Goal: Navigation & Orientation: Find specific page/section

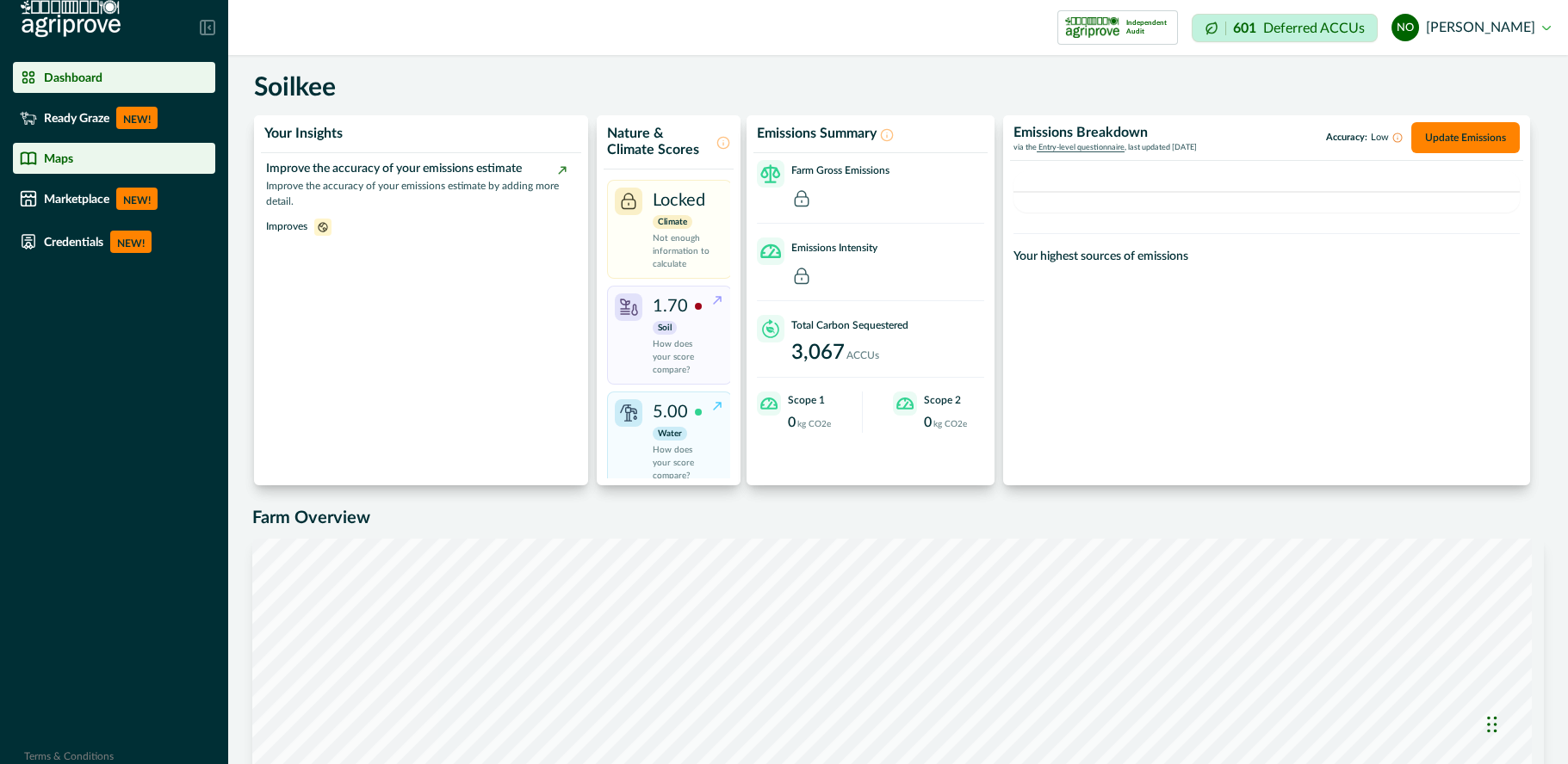
click at [115, 151] on div "Maps" at bounding box center [113, 159] width 189 height 17
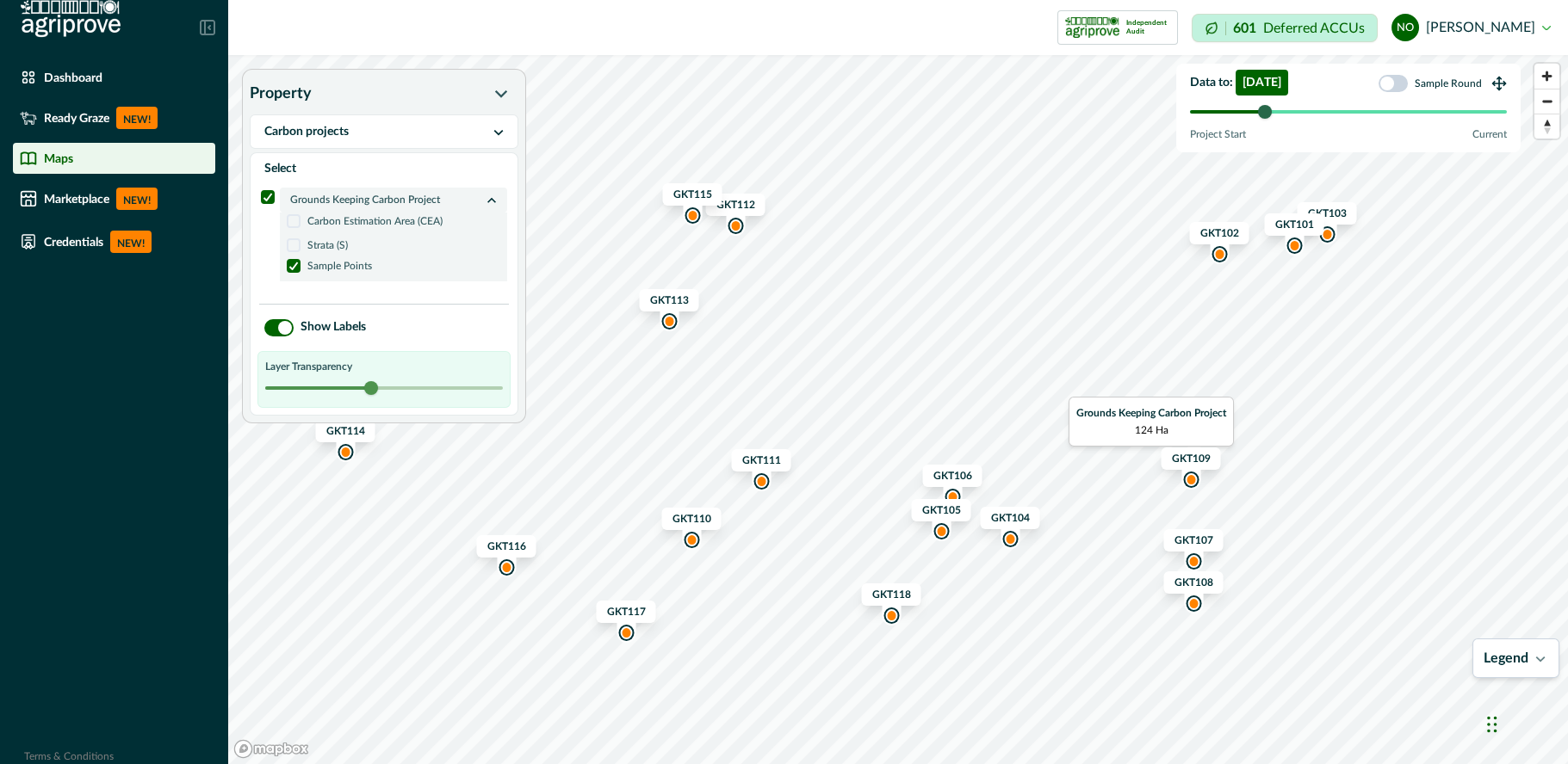
click at [1268, 107] on div at bounding box center [1265, 111] width 14 height 14
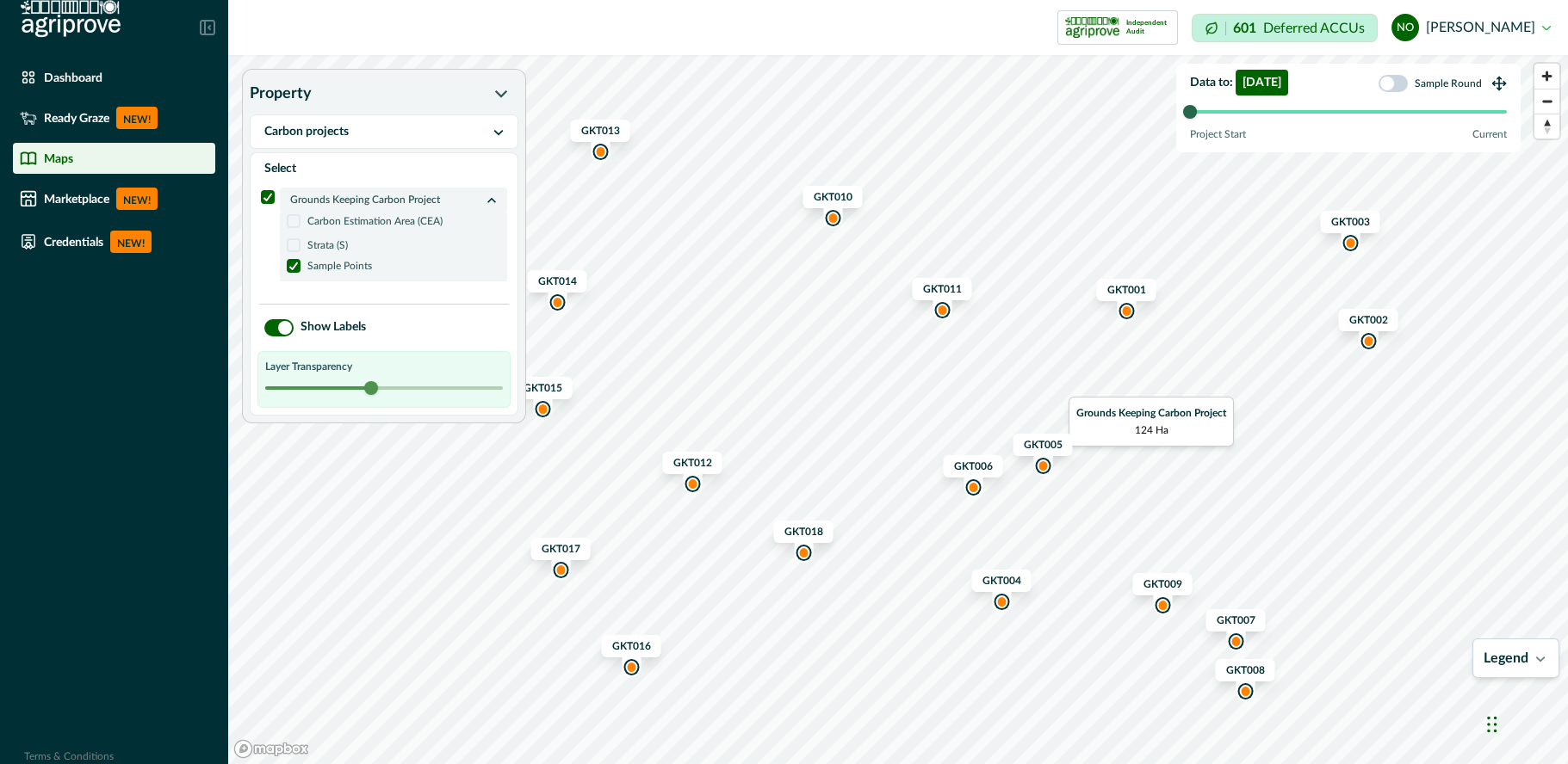
click at [1191, 116] on div at bounding box center [1190, 111] width 14 height 14
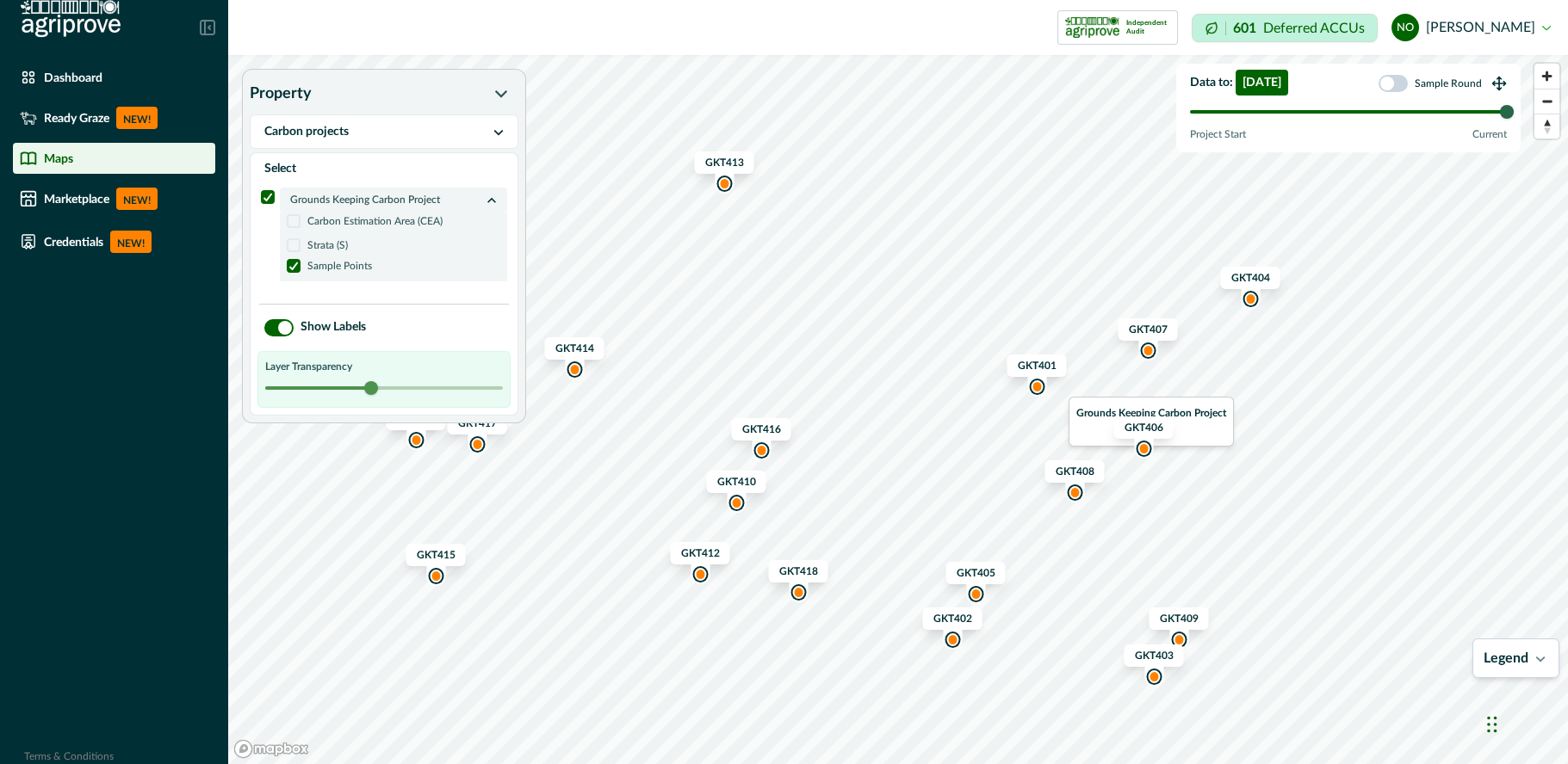
click at [1510, 116] on div at bounding box center [1507, 111] width 14 height 14
click at [1144, 452] on div "Map marker" at bounding box center [1143, 448] width 12 height 13
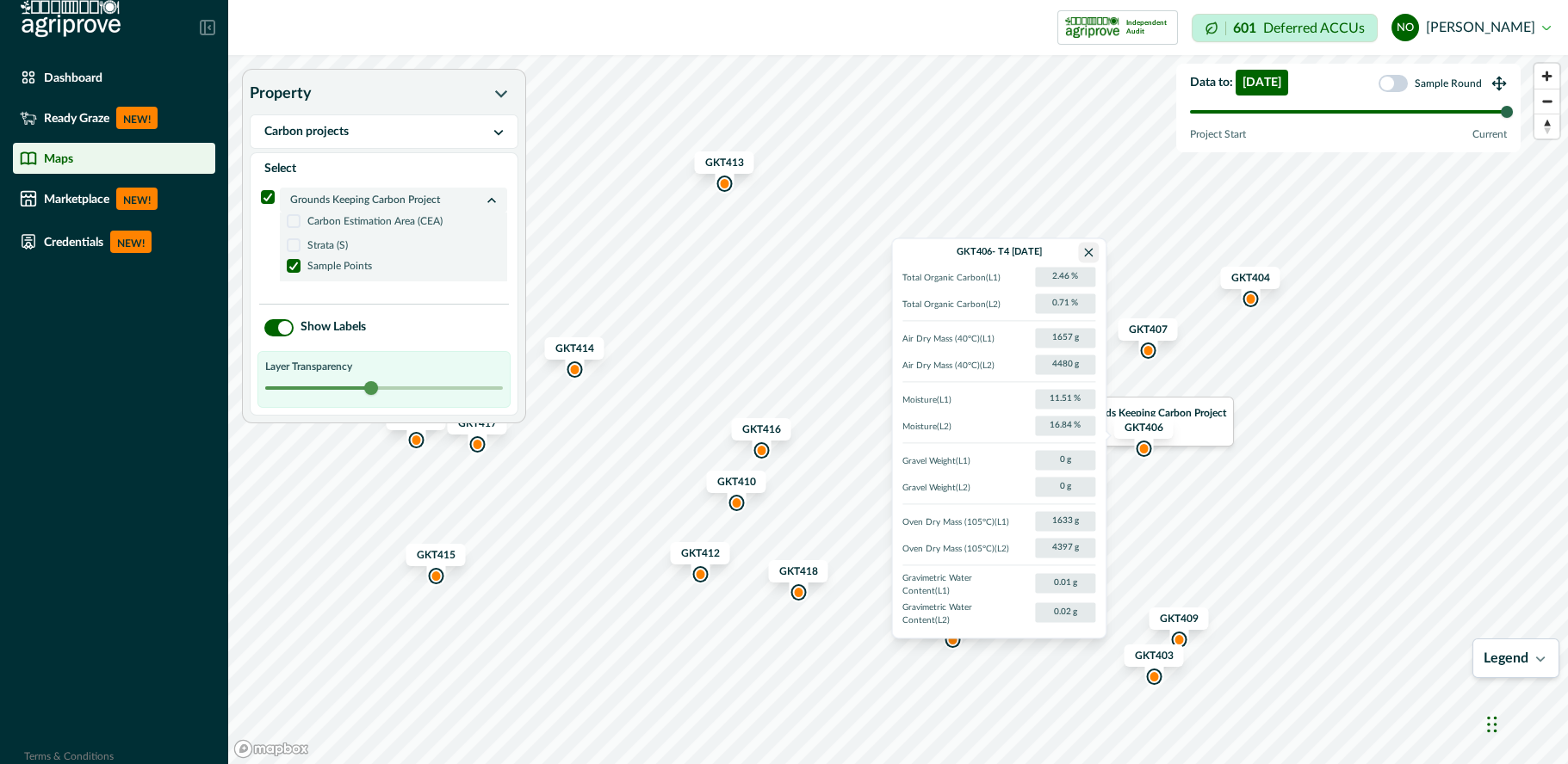
click at [1090, 258] on button "Close" at bounding box center [1088, 252] width 20 height 20
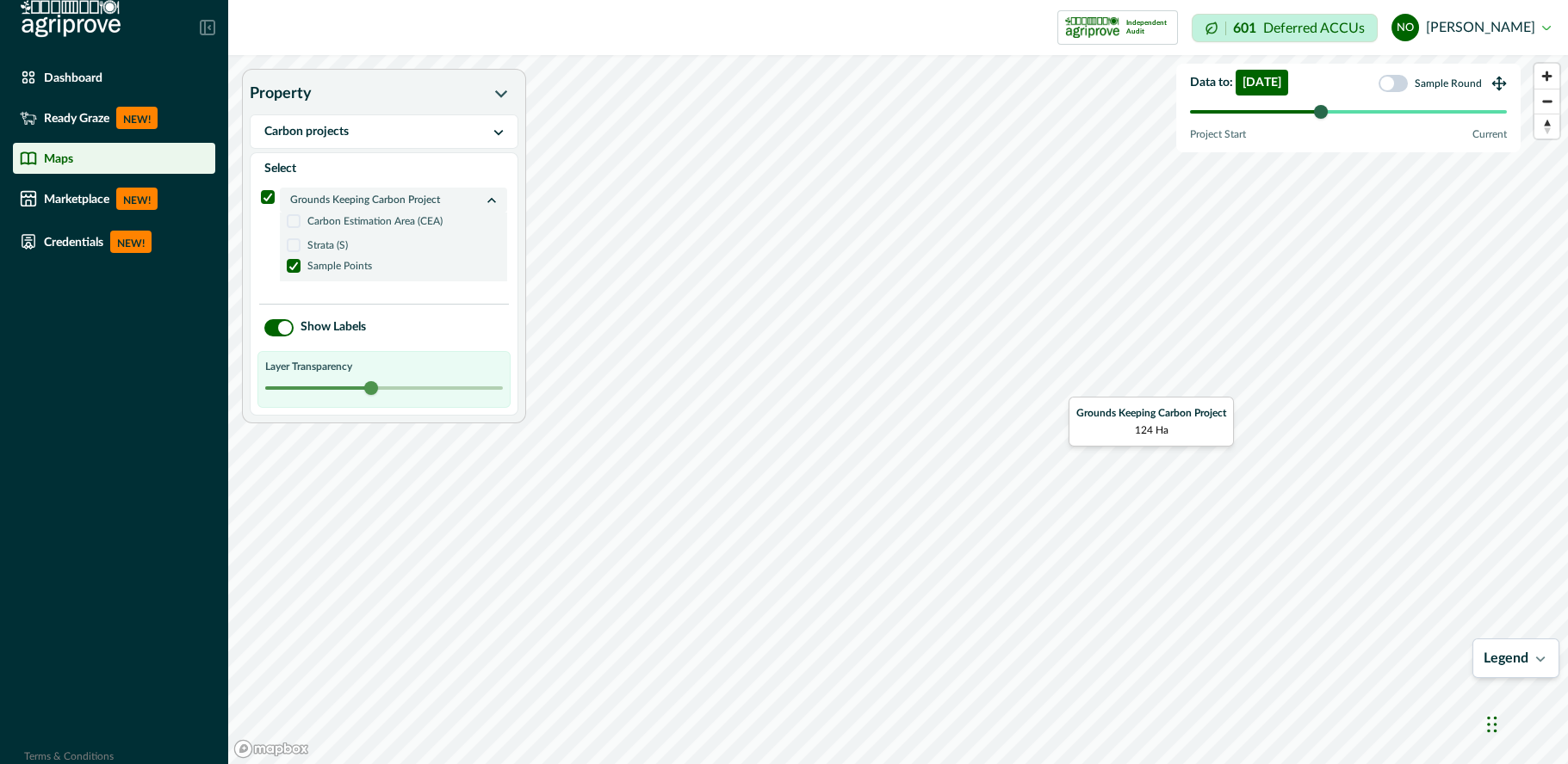
click at [1310, 113] on div at bounding box center [1348, 111] width 317 height 12
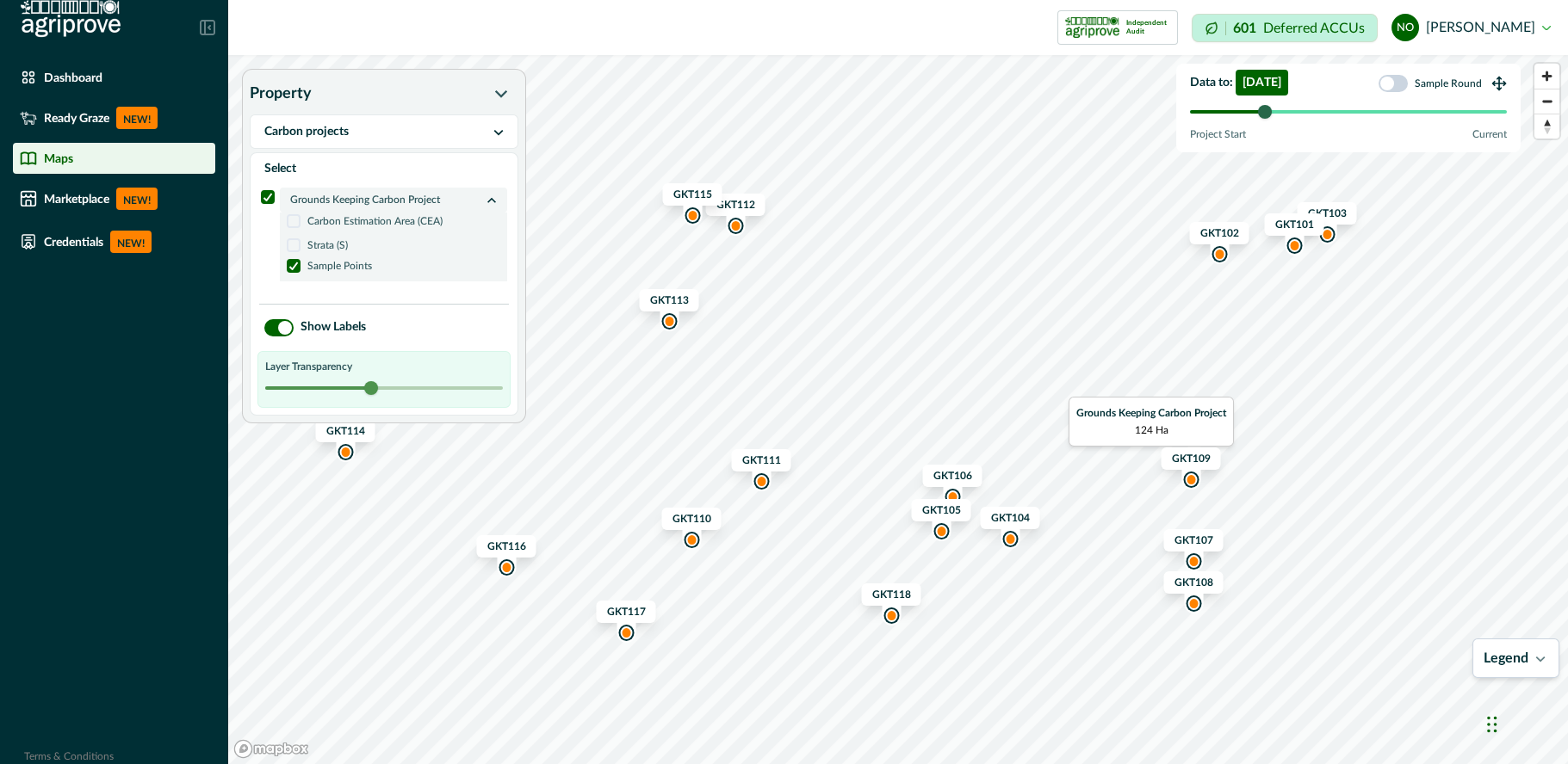
click at [1258, 112] on div at bounding box center [1265, 111] width 14 height 14
click at [991, 35] on div "Independent Audit" at bounding box center [754, 28] width 848 height 35
click at [85, 84] on div "Dashboard" at bounding box center [113, 77] width 189 height 17
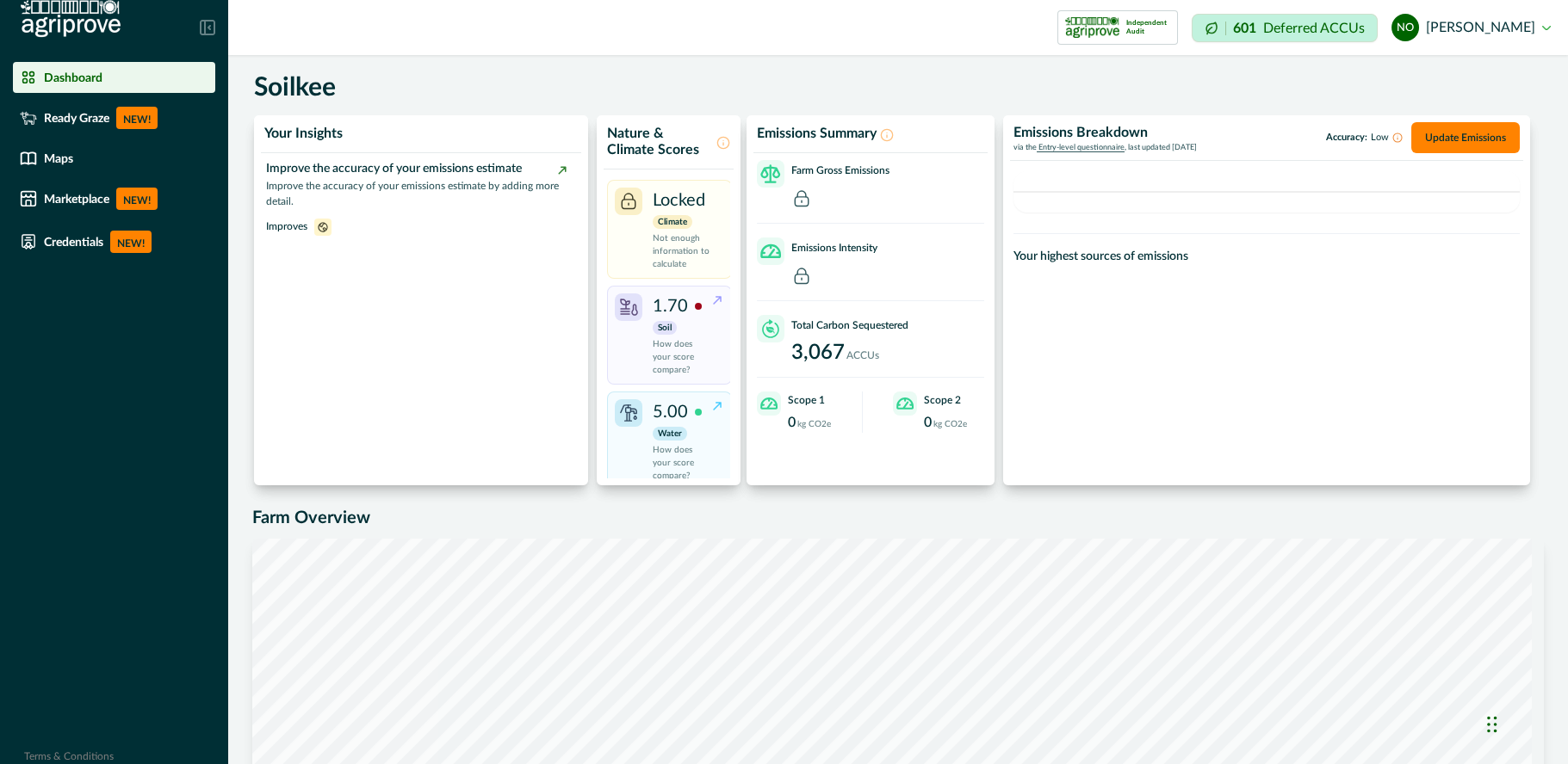
click at [829, 336] on div "Total Carbon Sequestered" at bounding box center [870, 328] width 228 height 27
click at [887, 136] on line at bounding box center [887, 137] width 0 height 3
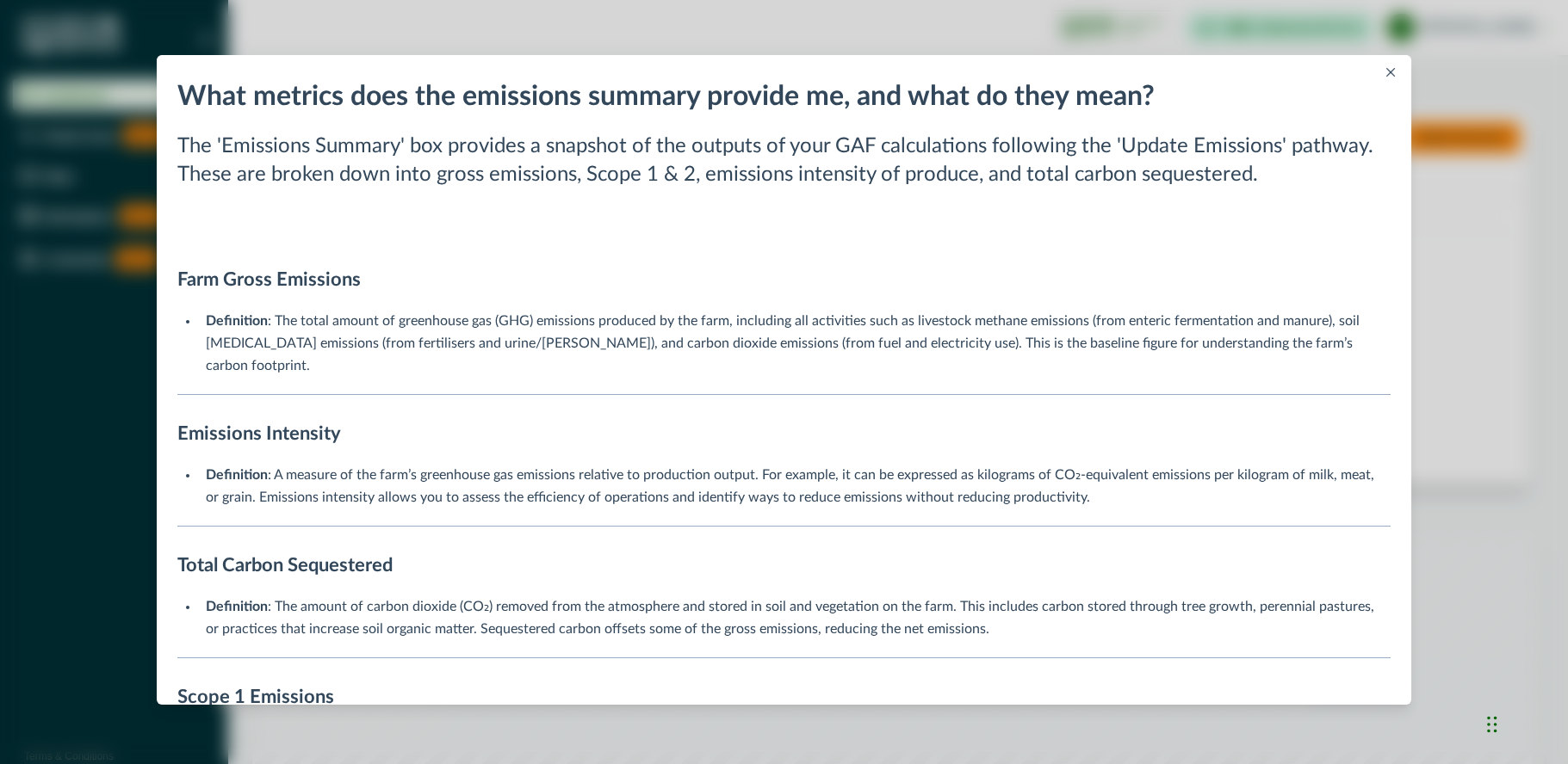
click at [1393, 74] on icon "Close" at bounding box center [1390, 72] width 9 height 9
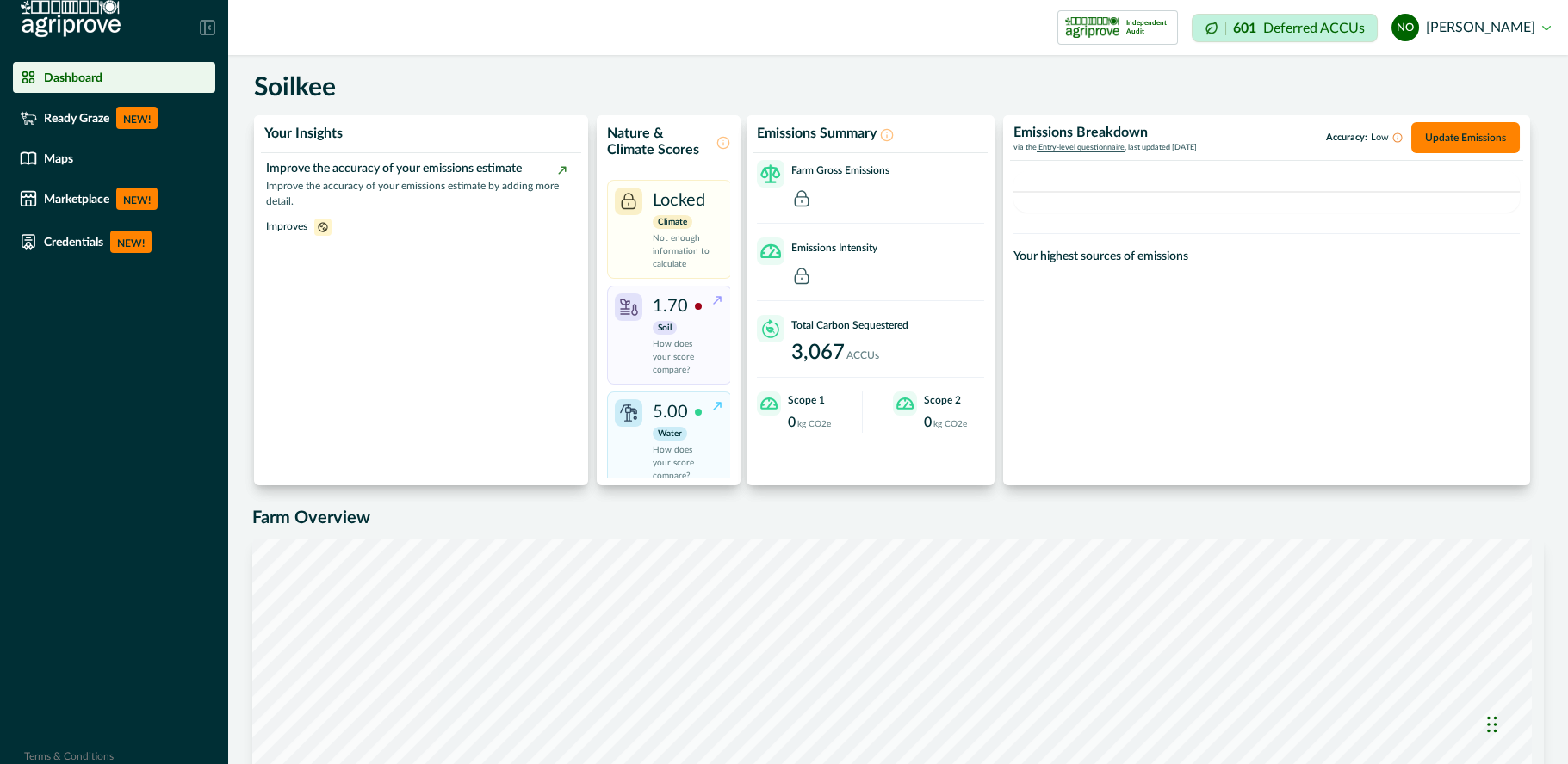
click at [1256, 27] on p "601" at bounding box center [1245, 28] width 23 height 14
click at [1218, 24] on icon at bounding box center [1212, 28] width 14 height 14
drag, startPoint x: 1346, startPoint y: 36, endPoint x: 1393, endPoint y: 29, distance: 47.5
click at [1377, 29] on div "601 Deferred ACCUs" at bounding box center [1284, 27] width 186 height 28
drag, startPoint x: 1393, startPoint y: 29, endPoint x: 1160, endPoint y: 83, distance: 239.2
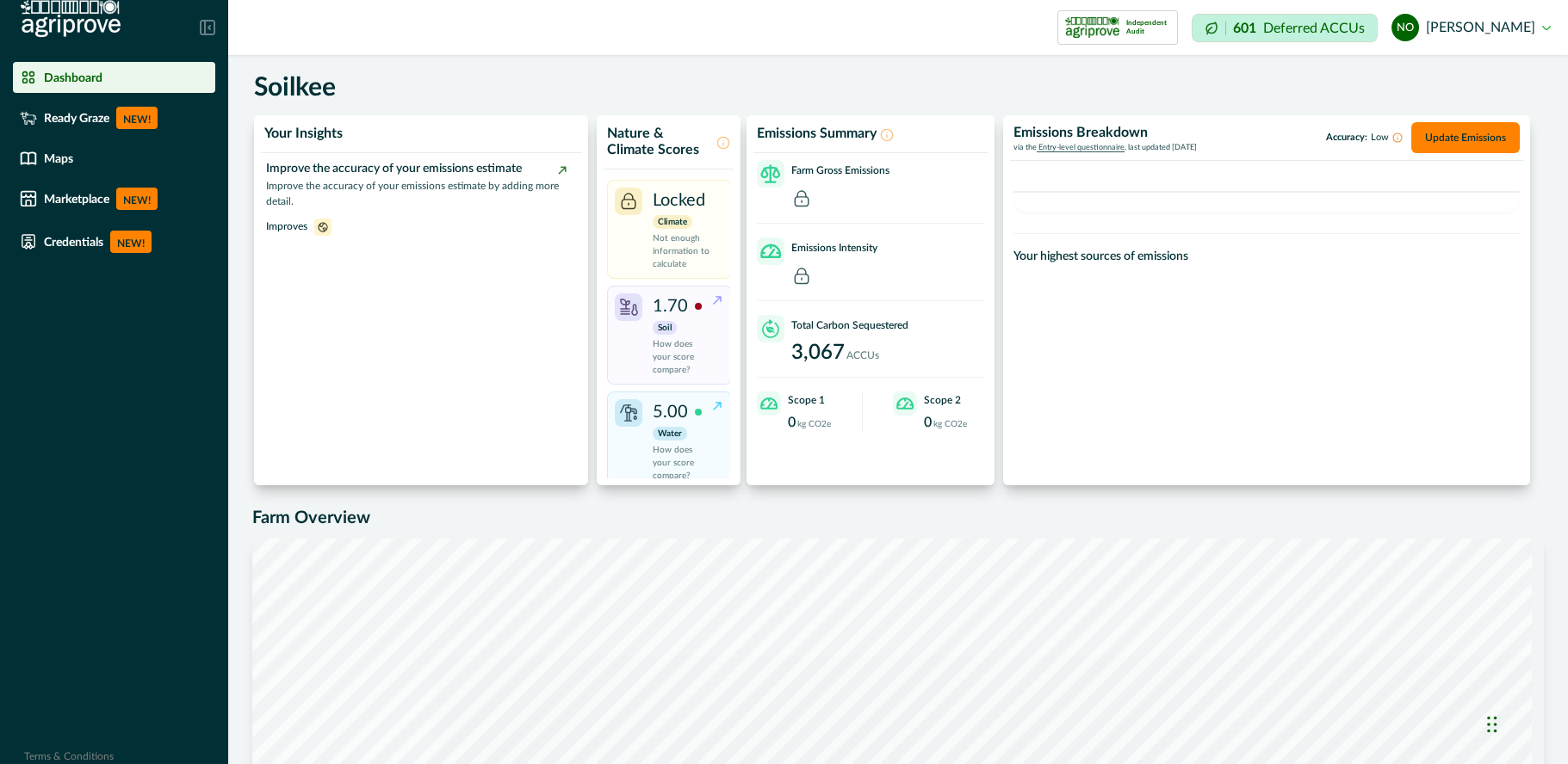
click at [1220, 100] on div "Soilkee" at bounding box center [902, 90] width 1297 height 35
click at [1522, 27] on button "no [PERSON_NAME]" at bounding box center [1471, 27] width 159 height 42
click at [1065, 21] on div "Independent Audit" at bounding box center [754, 28] width 848 height 35
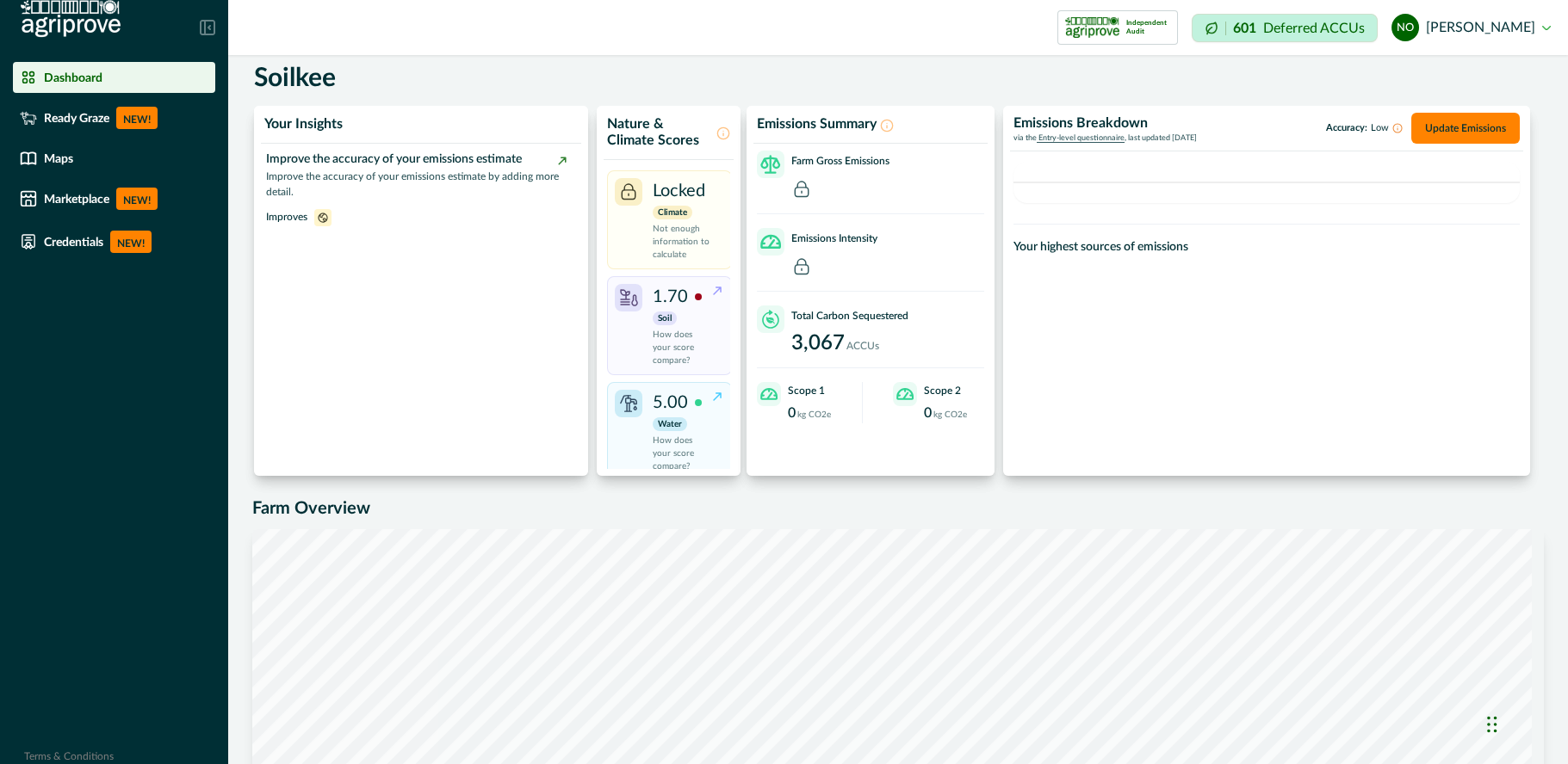
scroll to position [9, 0]
click at [1108, 89] on div "Soilkee" at bounding box center [902, 81] width 1297 height 35
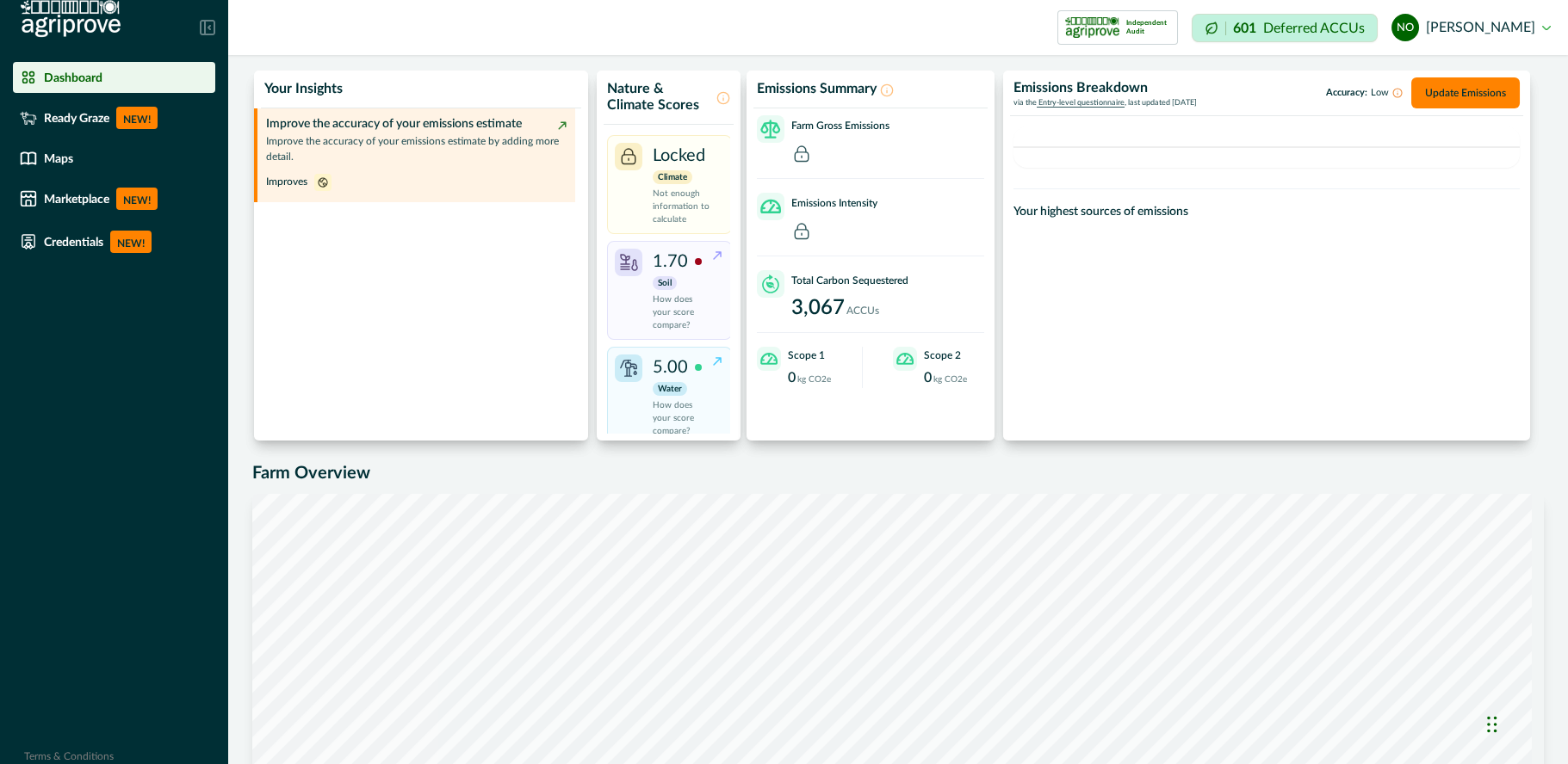
scroll to position [0, 0]
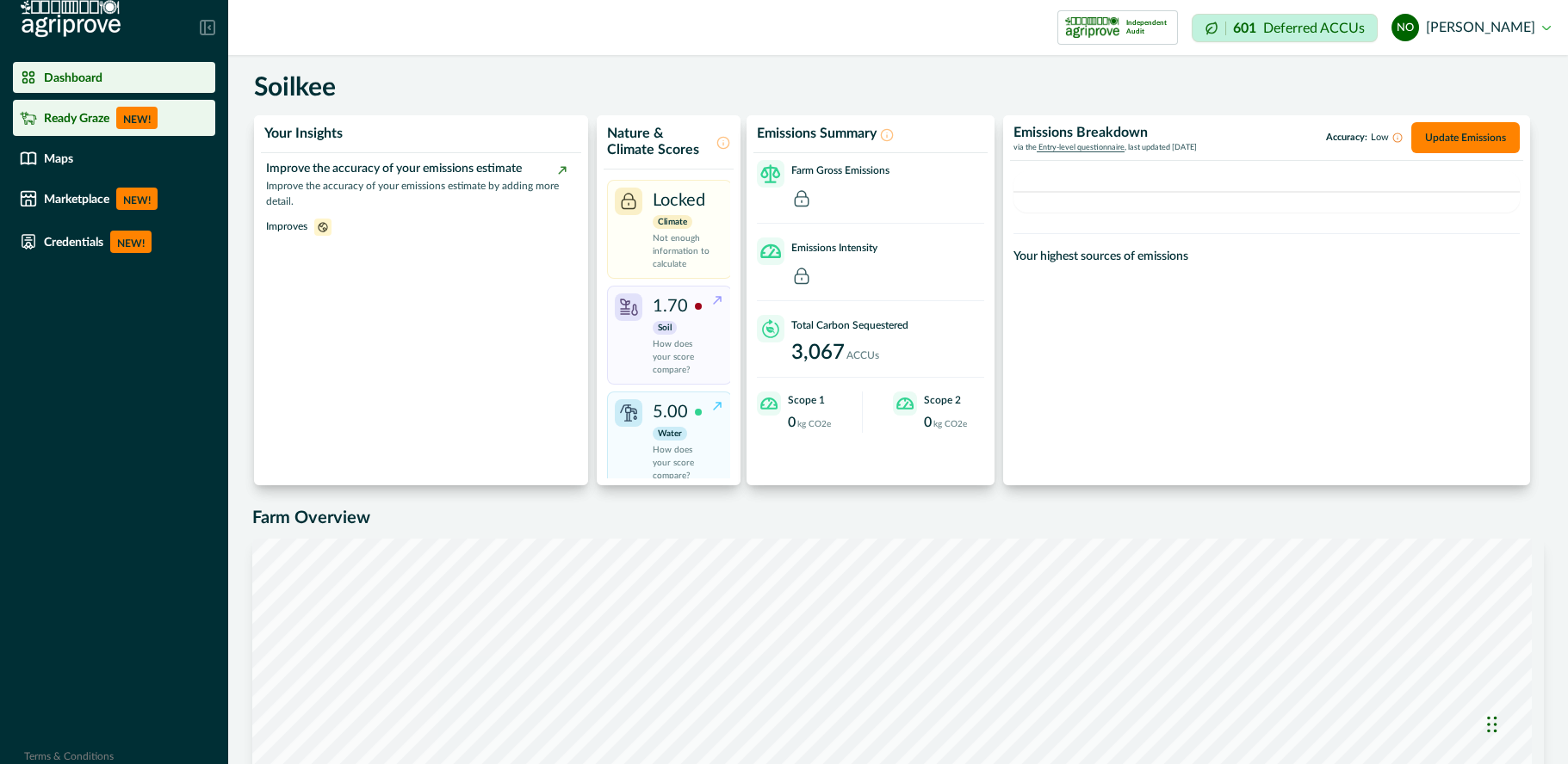
click at [76, 113] on p "Ready Graze" at bounding box center [77, 118] width 66 height 14
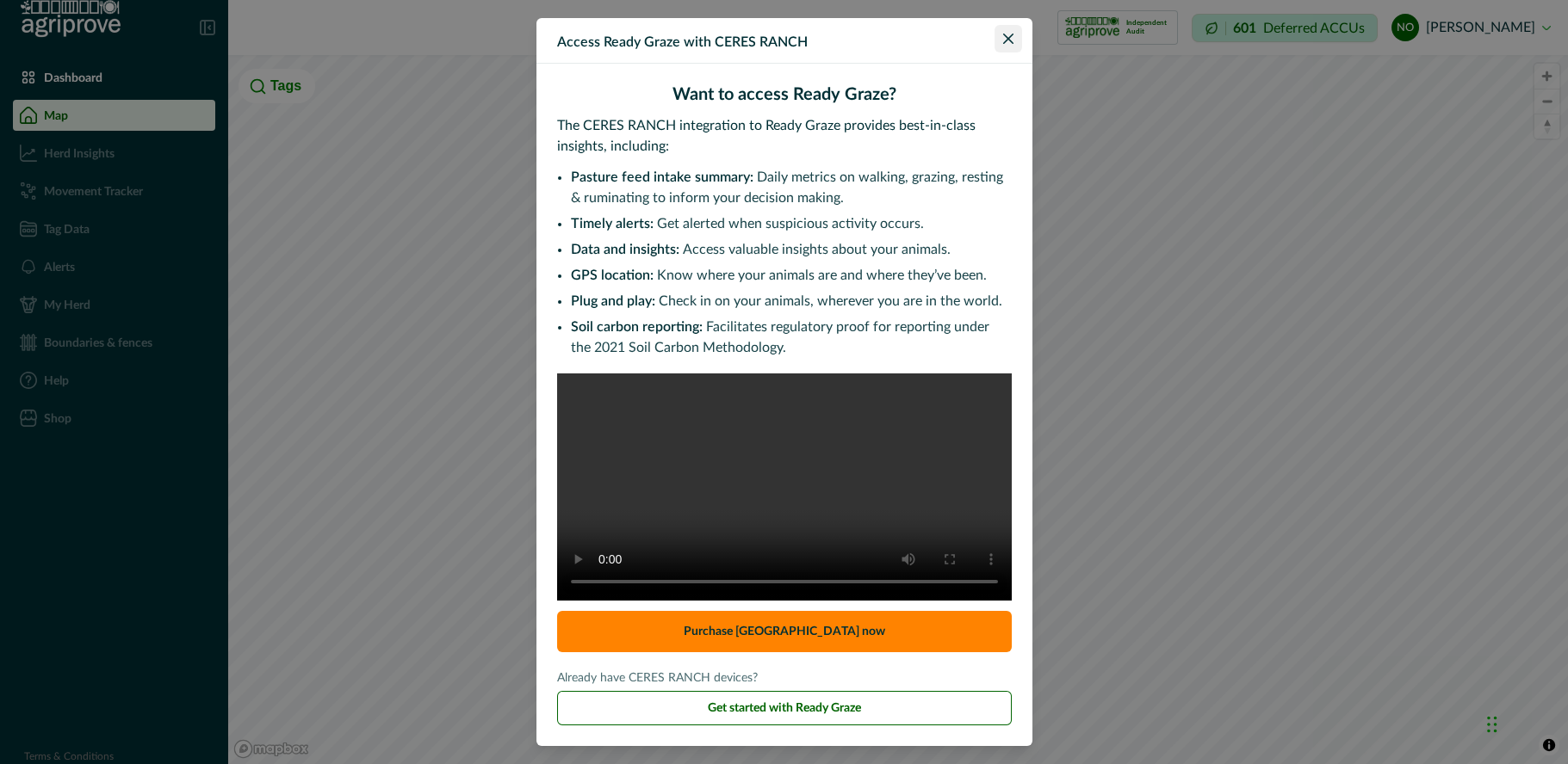
click at [1003, 34] on icon "Close" at bounding box center [1008, 39] width 11 height 11
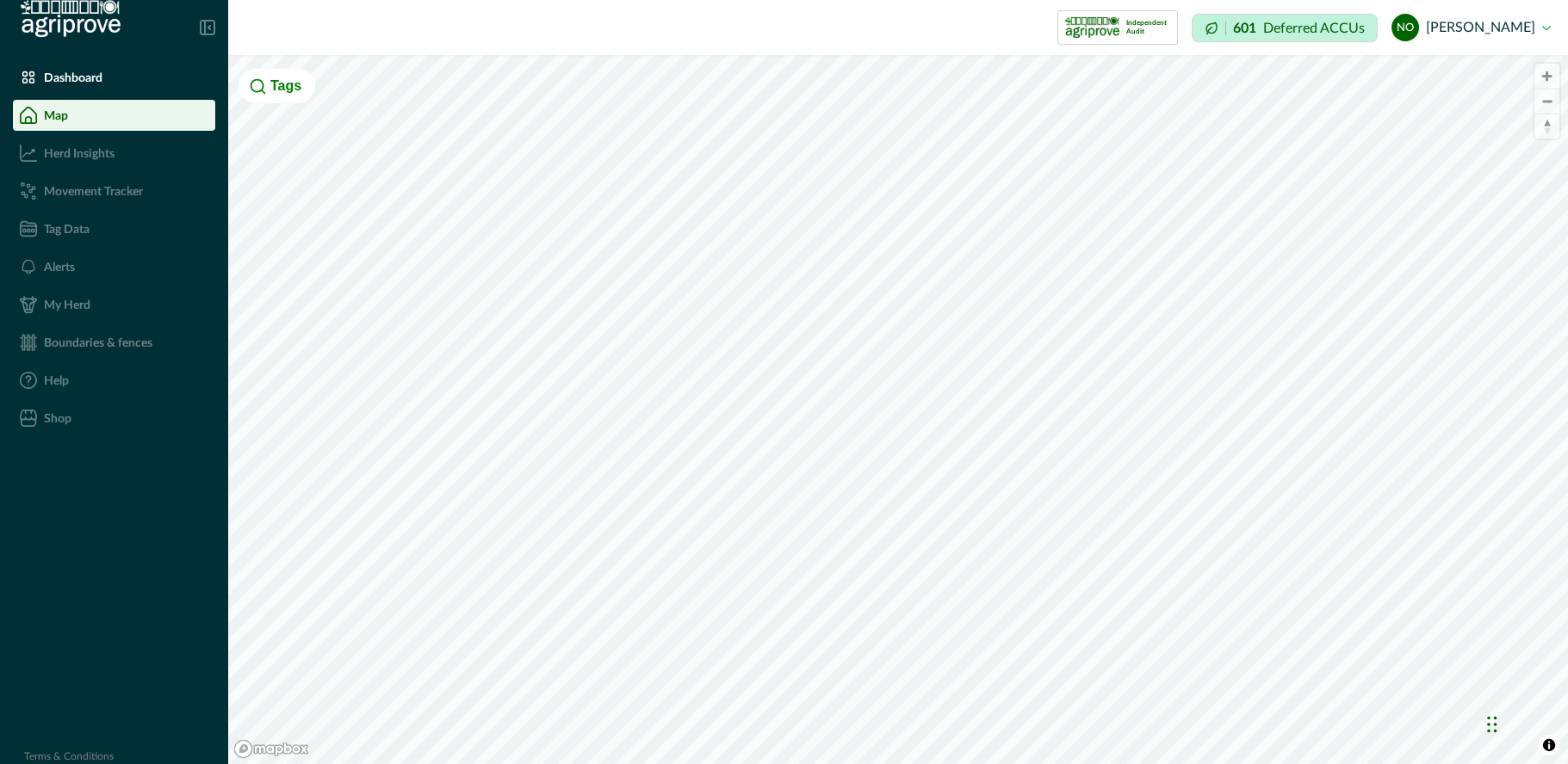
click at [685, 3] on div "Impersonation Mode Independent Audit 601 Deferred ACCUs no [PERSON_NAME] Sign o…" at bounding box center [898, 382] width 1339 height 764
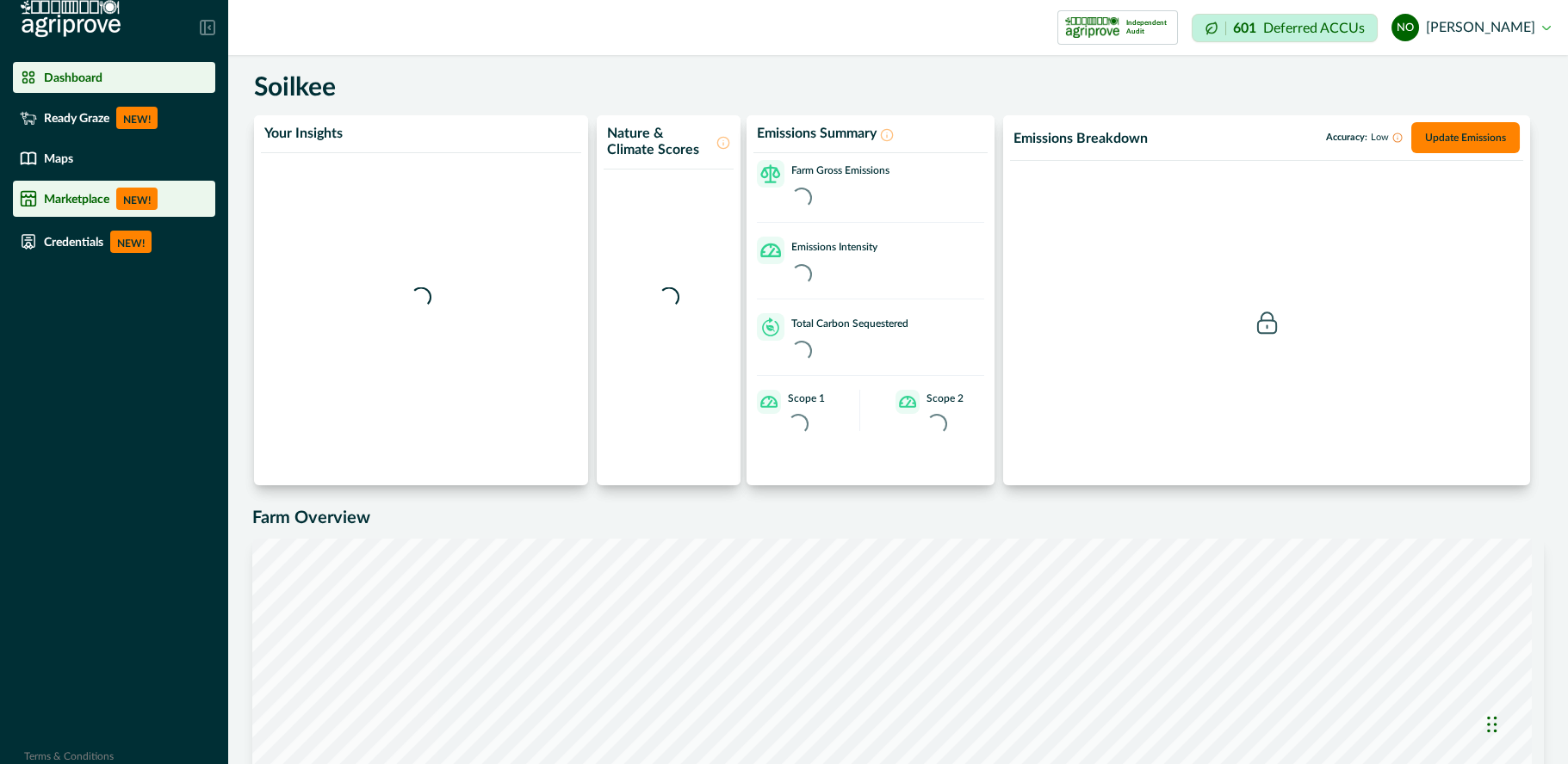
click at [67, 194] on p "Marketplace" at bounding box center [77, 199] width 66 height 14
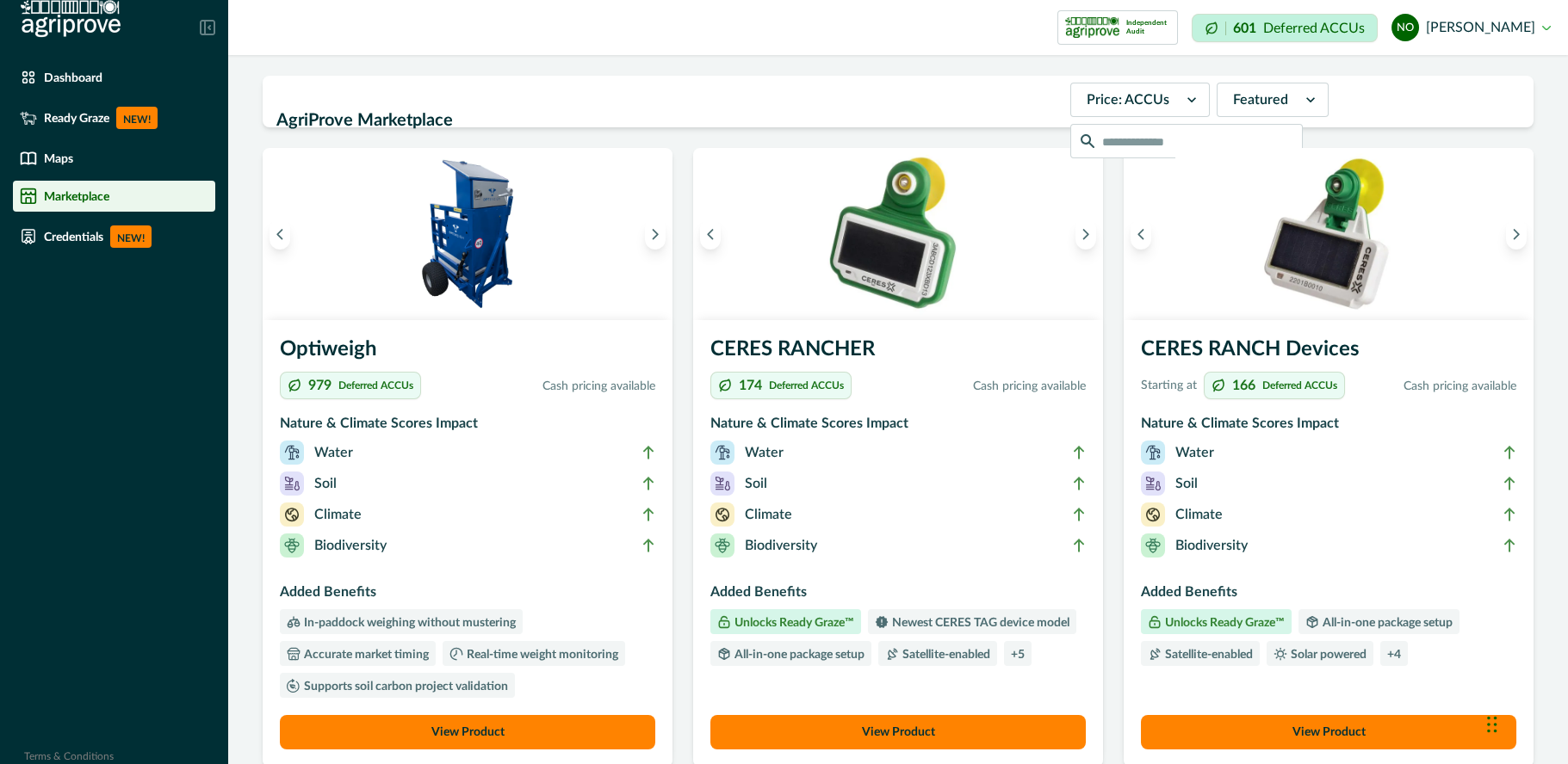
click at [66, 28] on img at bounding box center [70, 18] width 100 height 38
click at [80, 84] on div "Dashboard" at bounding box center [113, 77] width 189 height 17
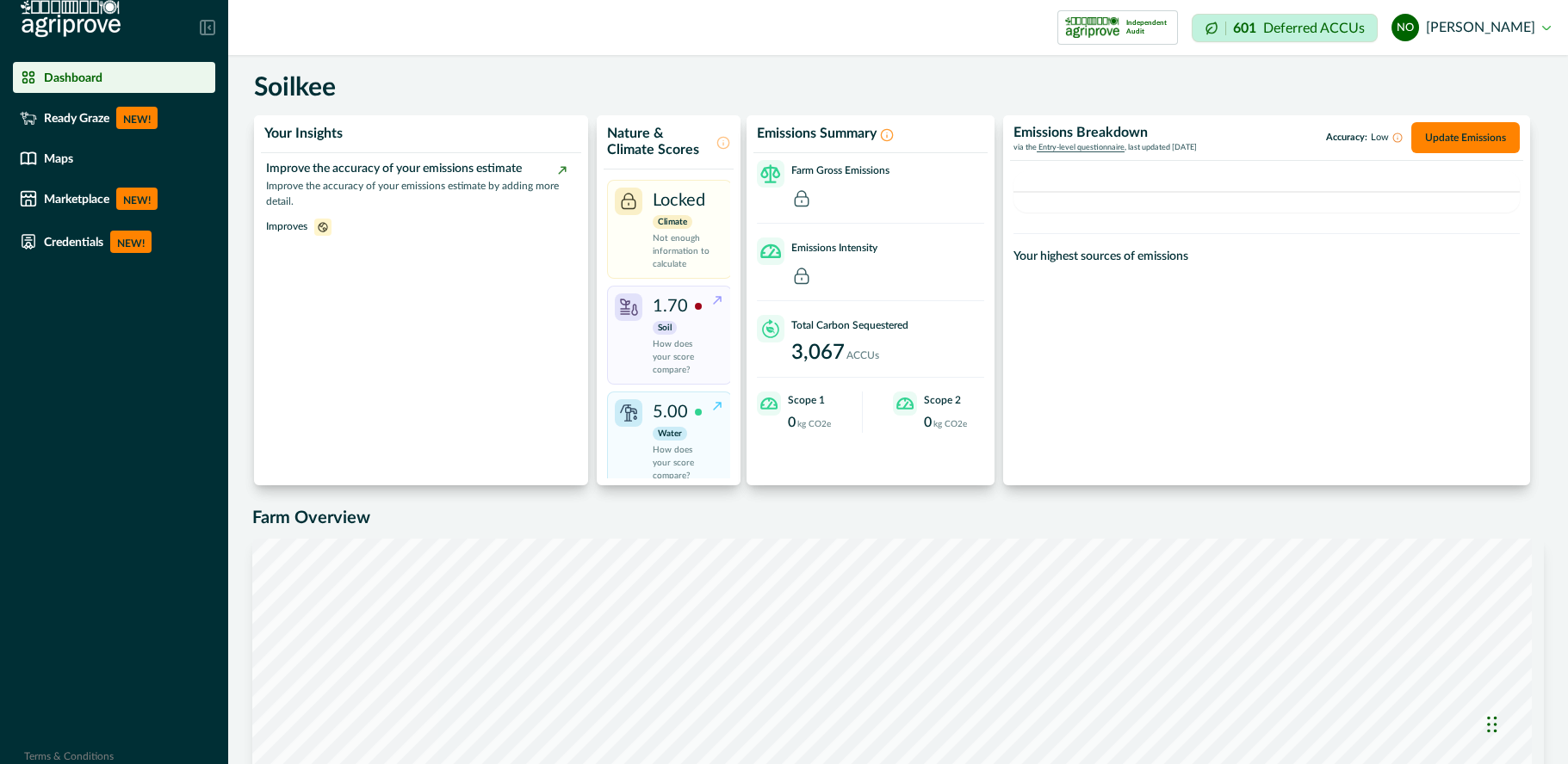
click at [887, 136] on line at bounding box center [887, 137] width 0 height 3
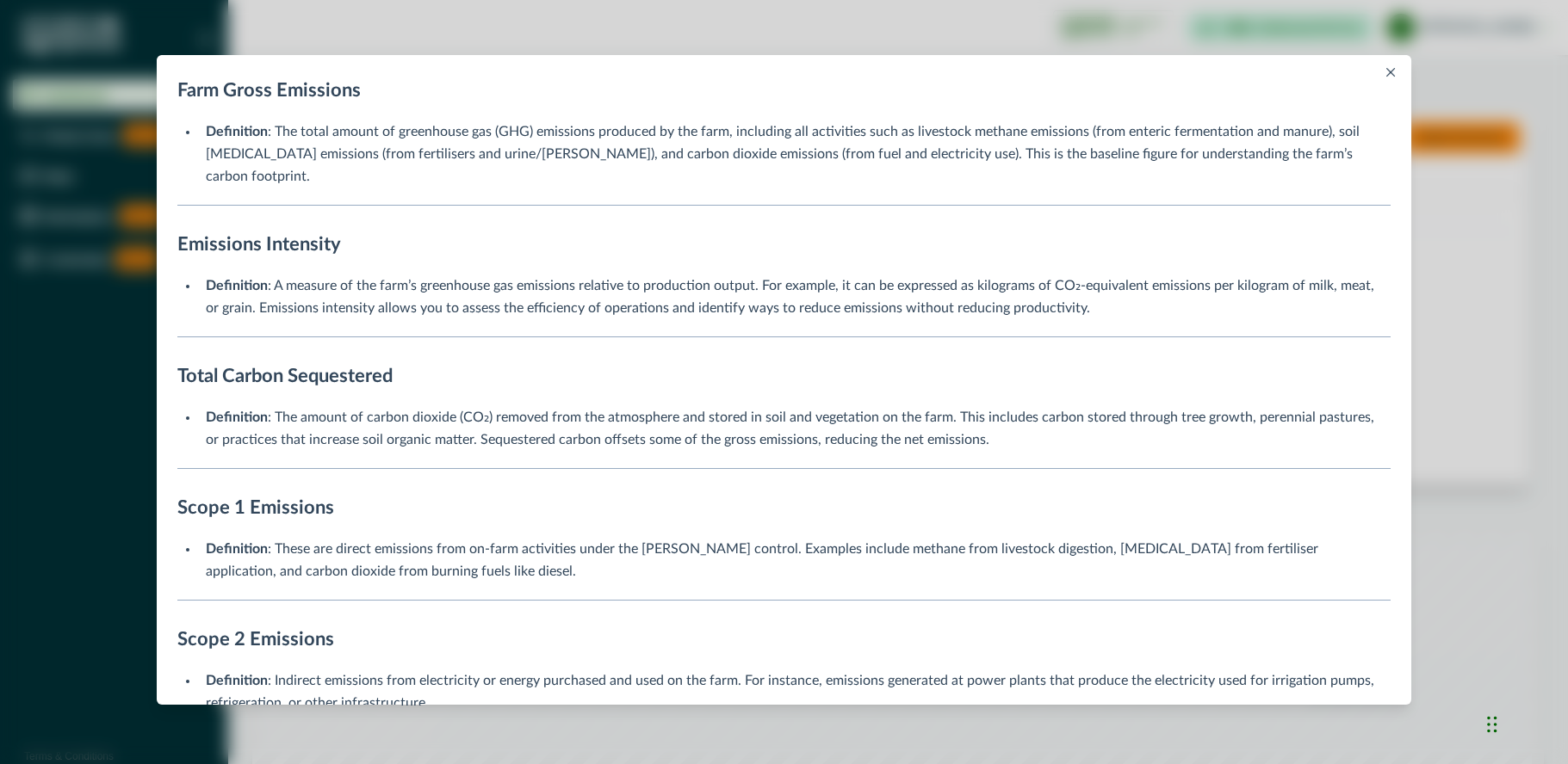
scroll to position [202, 0]
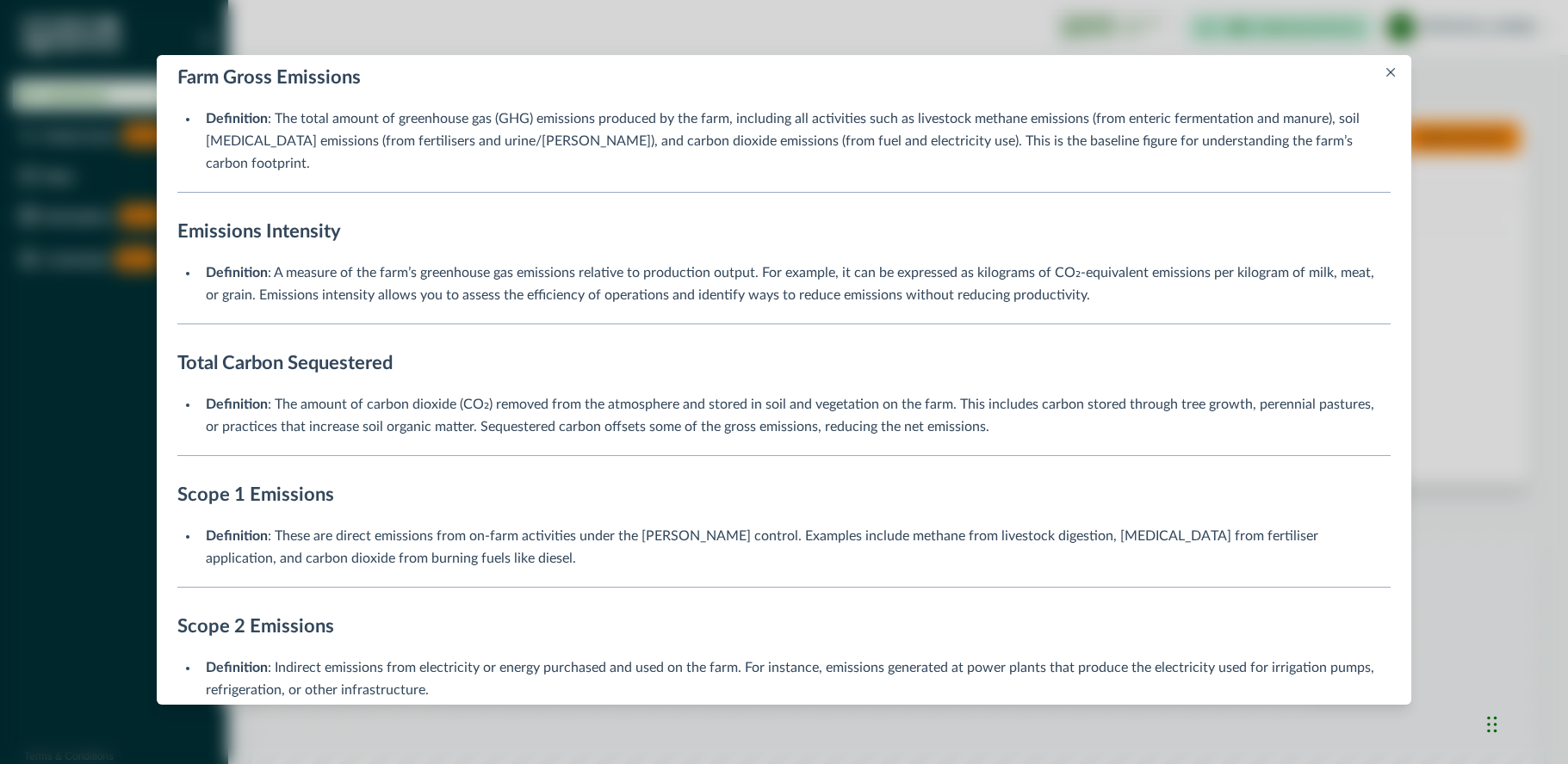
click at [1395, 69] on button "Close" at bounding box center [1390, 72] width 20 height 20
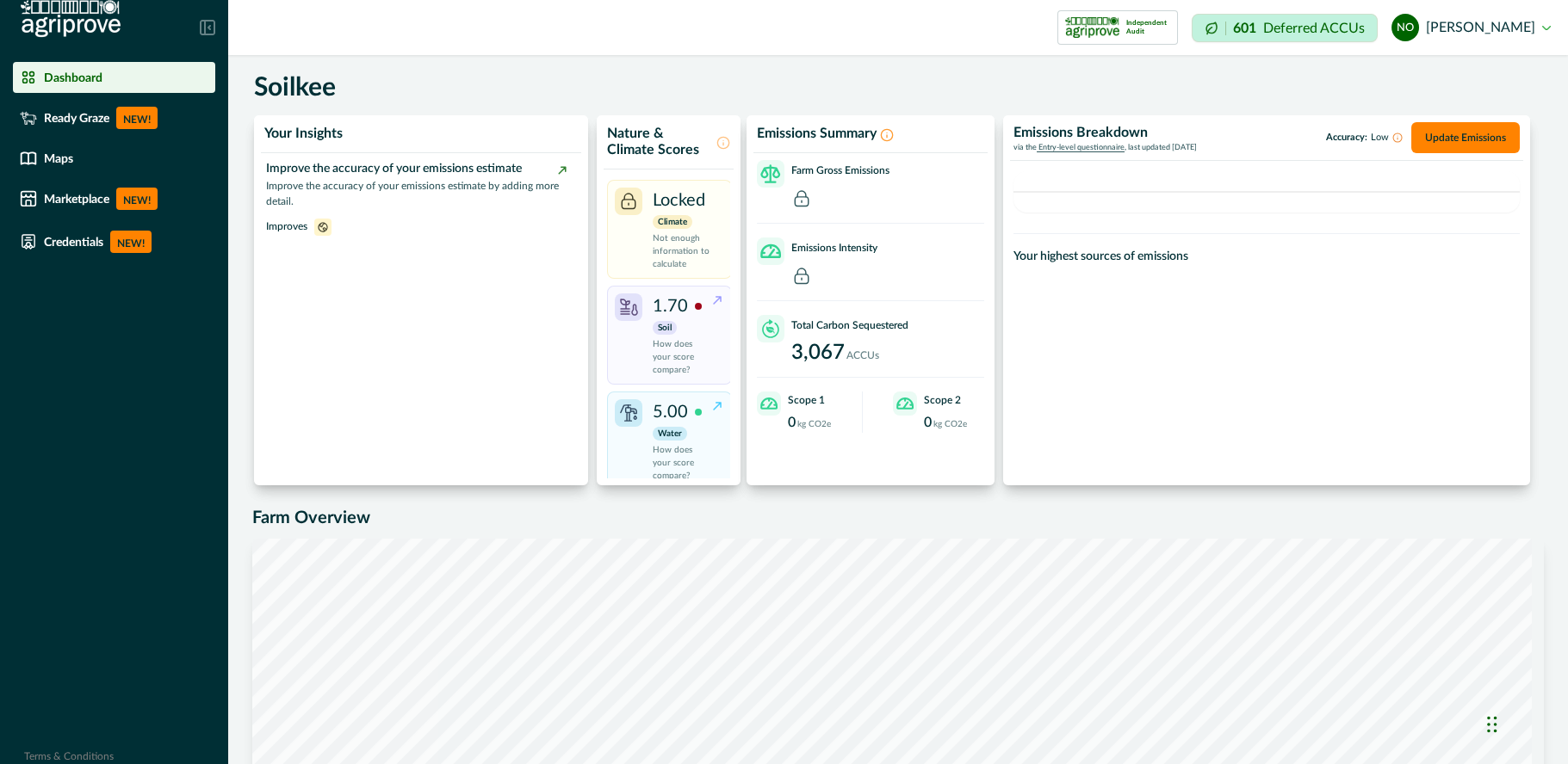
click at [892, 131] on circle at bounding box center [887, 135] width 12 height 12
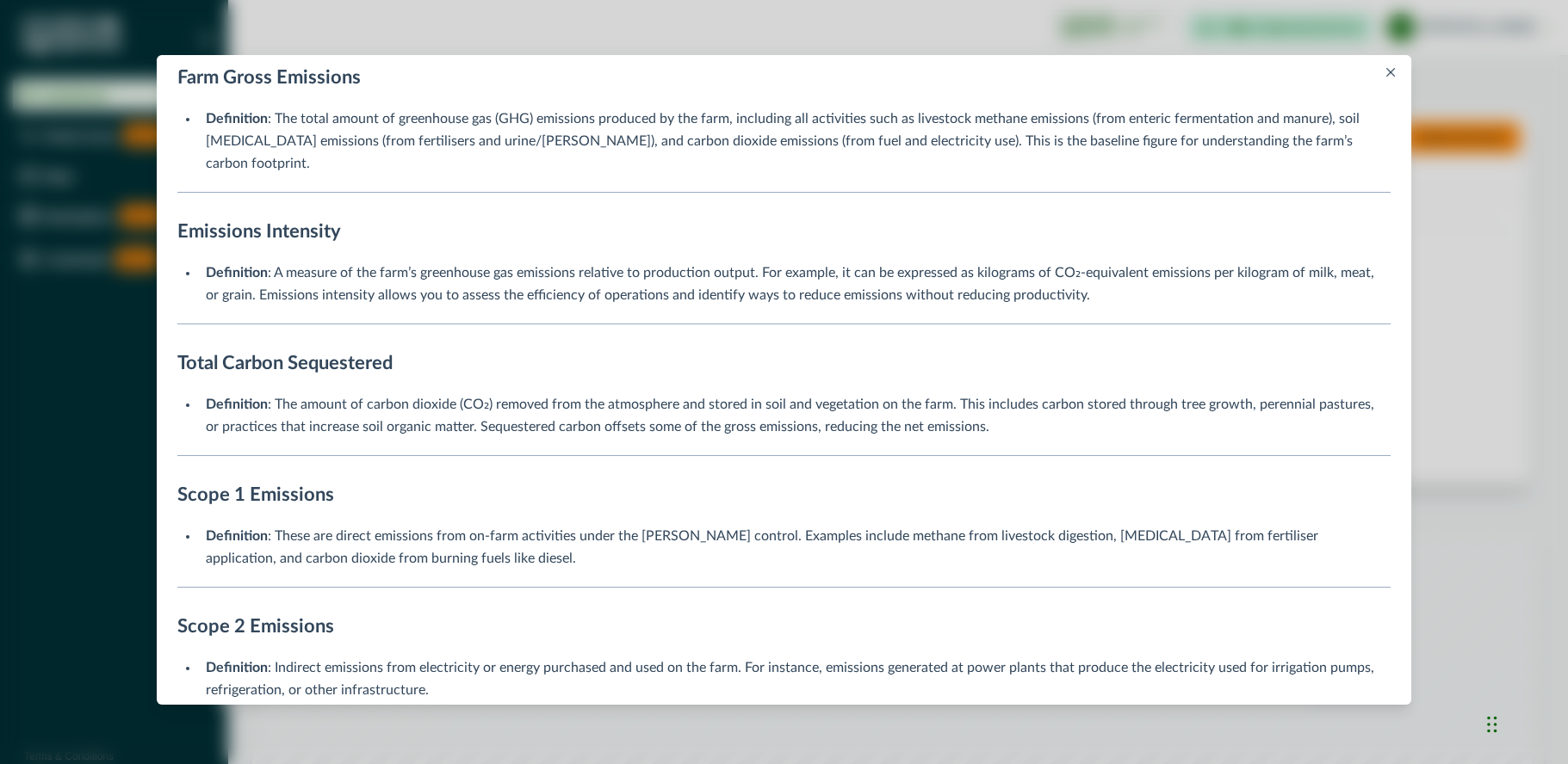
click at [1393, 69] on icon "Close" at bounding box center [1390, 72] width 9 height 9
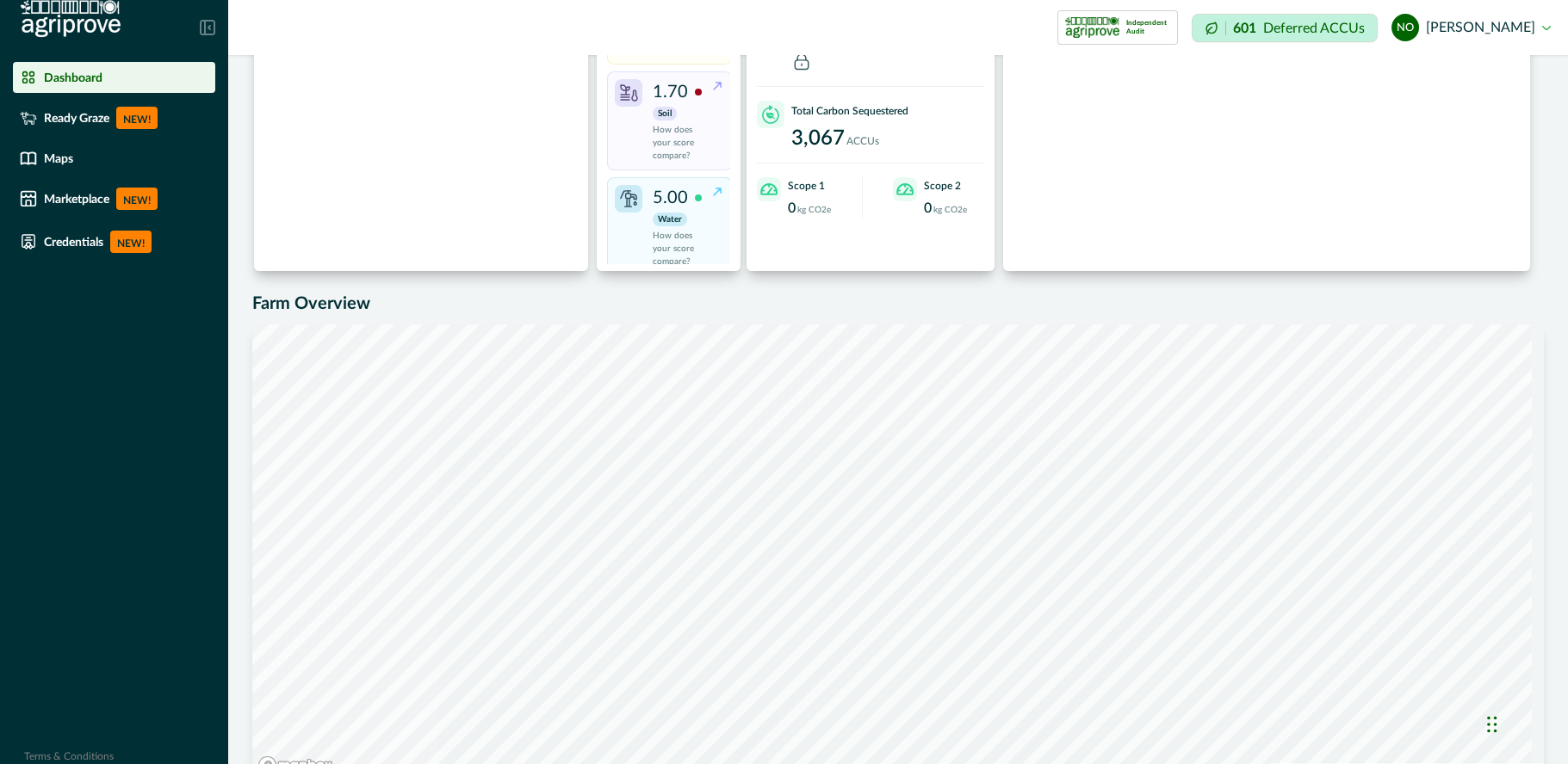
scroll to position [255, 0]
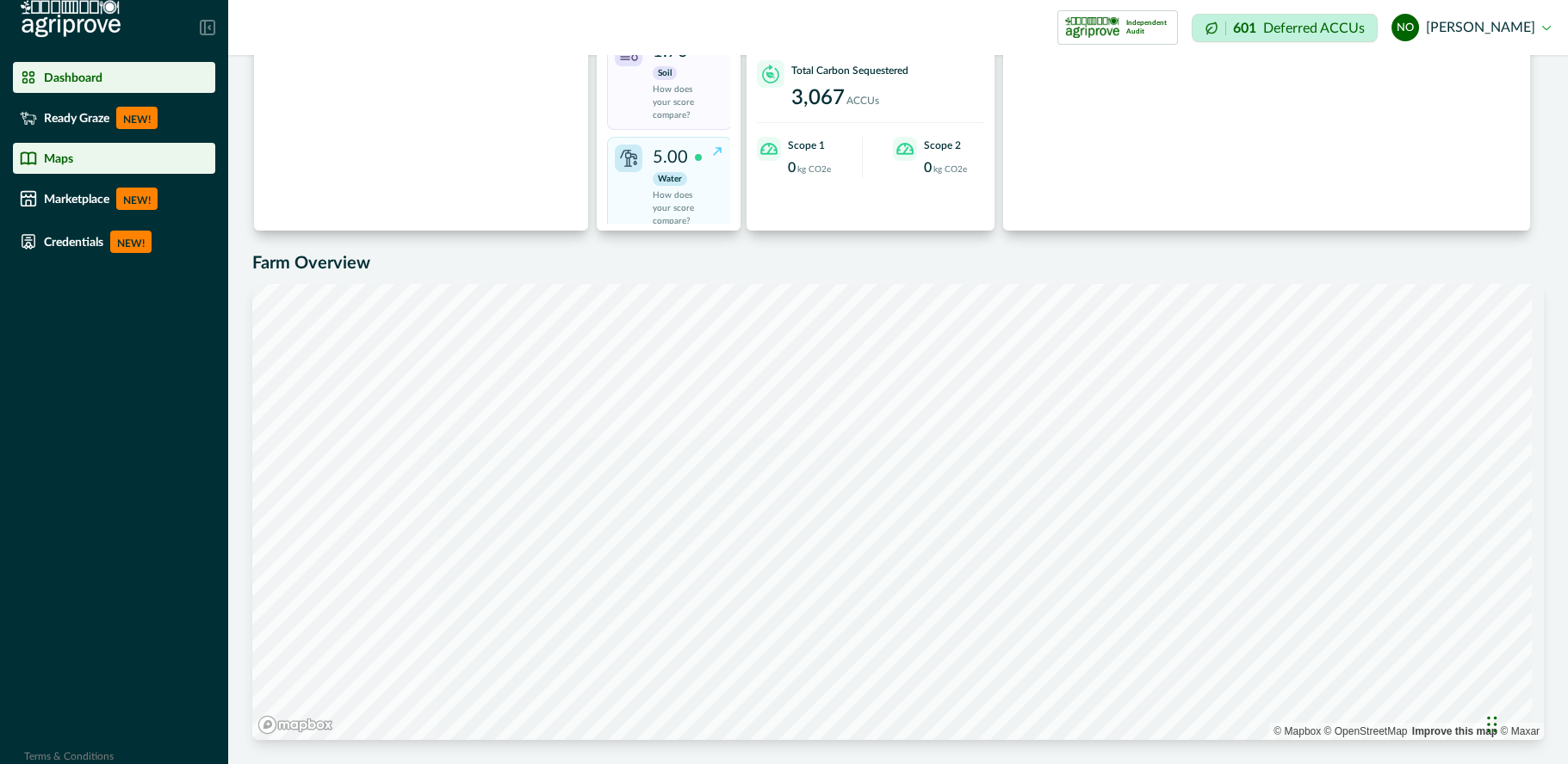
click at [74, 164] on div "Maps" at bounding box center [113, 159] width 189 height 17
